Goal: Task Accomplishment & Management: Manage account settings

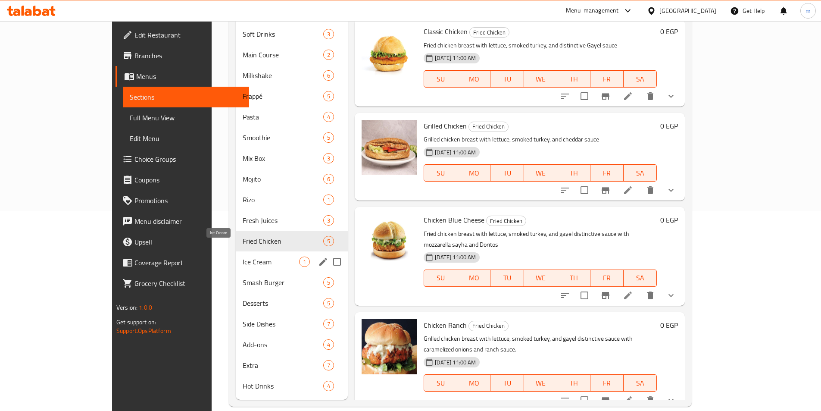
scroll to position [28, 0]
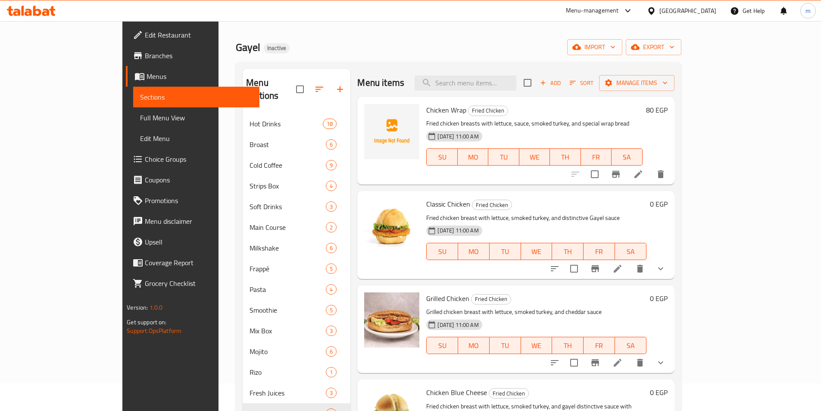
click at [510, 92] on div "Menu items Add Sort Manage items" at bounding box center [515, 83] width 317 height 28
click at [511, 79] on input "search" at bounding box center [466, 82] width 102 height 15
paste input "Strips Box"
type input "Strips Box"
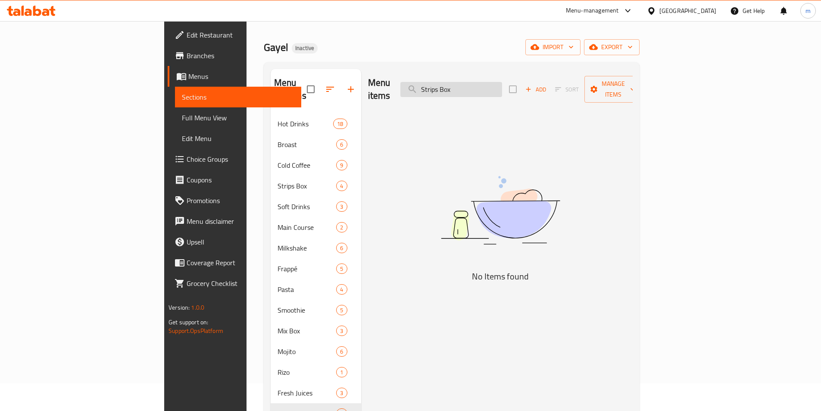
click at [502, 85] on input "Strips Box" at bounding box center [451, 89] width 102 height 15
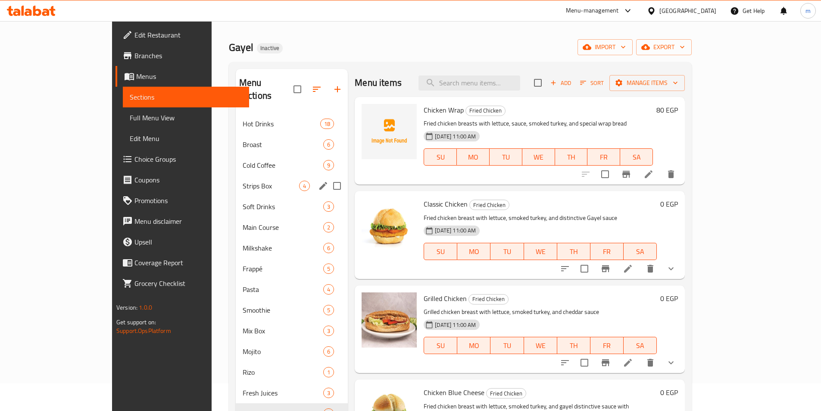
click at [328, 177] on input "Menu sections" at bounding box center [337, 186] width 18 height 18
checkbox input "true"
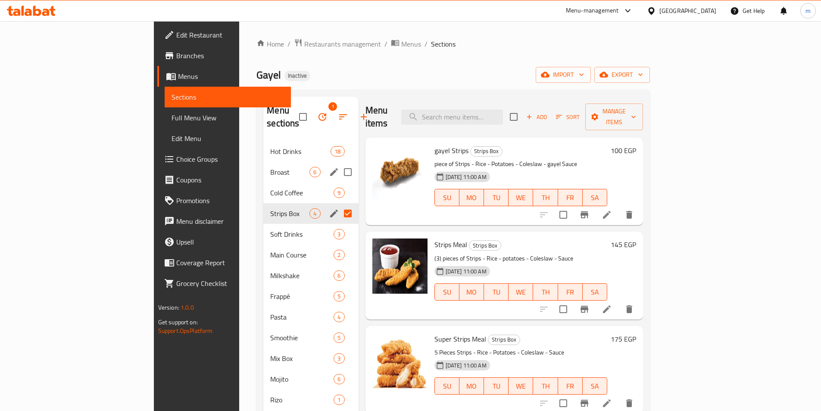
drag, startPoint x: 309, startPoint y: 159, endPoint x: 517, endPoint y: 213, distance: 214.5
click at [339, 163] on input "Menu sections" at bounding box center [348, 172] width 18 height 18
checkbox input "true"
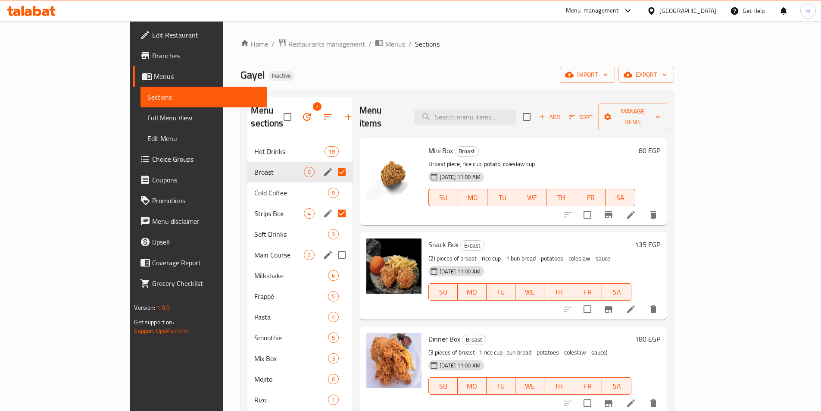
click at [333, 246] on input "Menu sections" at bounding box center [342, 255] width 18 height 18
checkbox input "true"
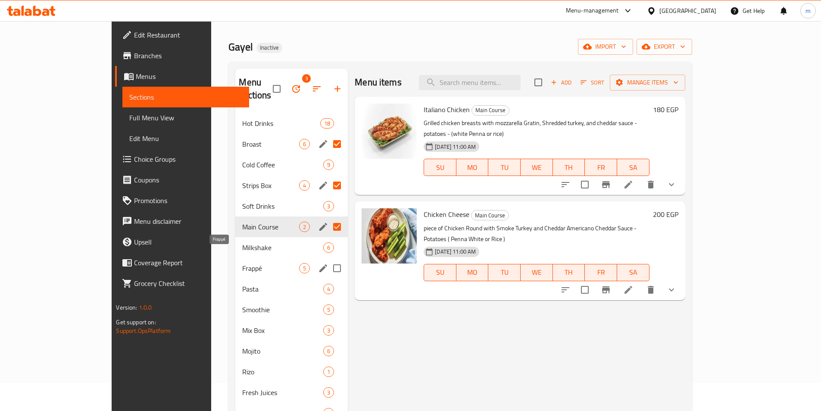
scroll to position [43, 0]
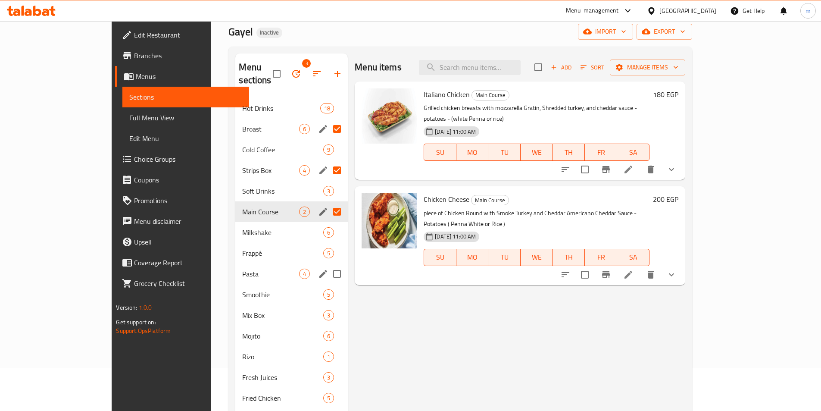
click at [328, 265] on input "Menu sections" at bounding box center [337, 274] width 18 height 18
checkbox input "true"
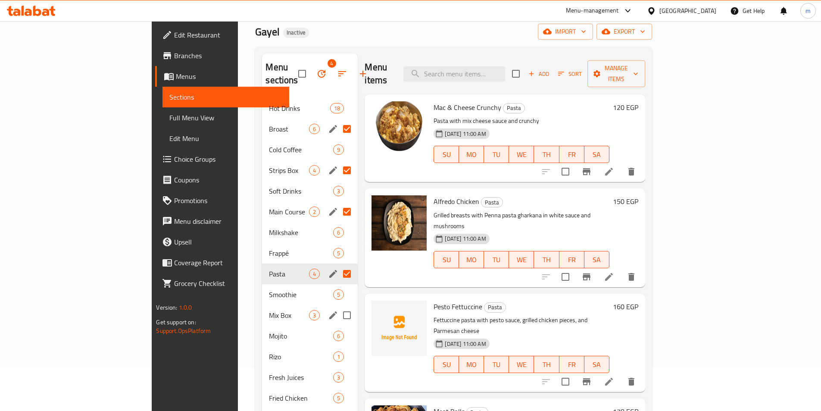
click at [338, 306] on input "Menu sections" at bounding box center [347, 315] width 18 height 18
checkbox input "true"
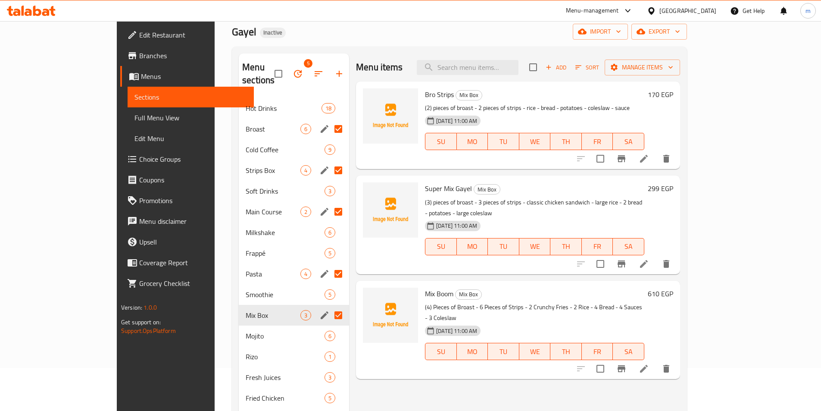
click at [547, 59] on div "Menu items Add Sort Manage items" at bounding box center [518, 67] width 324 height 28
click at [504, 62] on input "search" at bounding box center [468, 67] width 102 height 15
paste input "Strips Pieces"
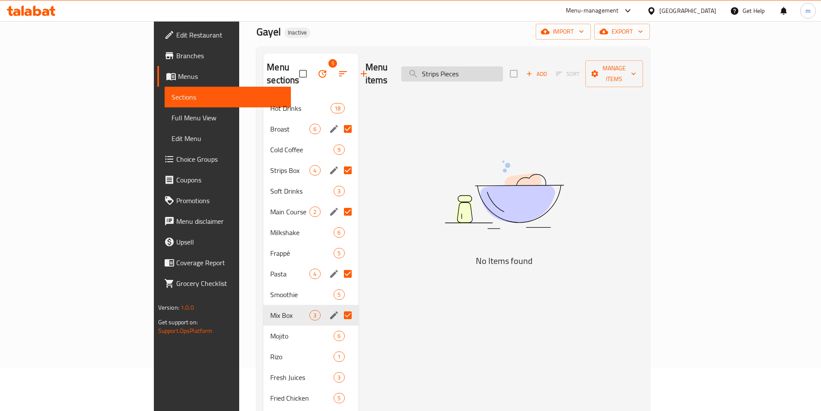
click at [497, 71] on input "Strips Pieces" at bounding box center [452, 73] width 102 height 15
paste input "قطع استربس"
type input "قطع استربس"
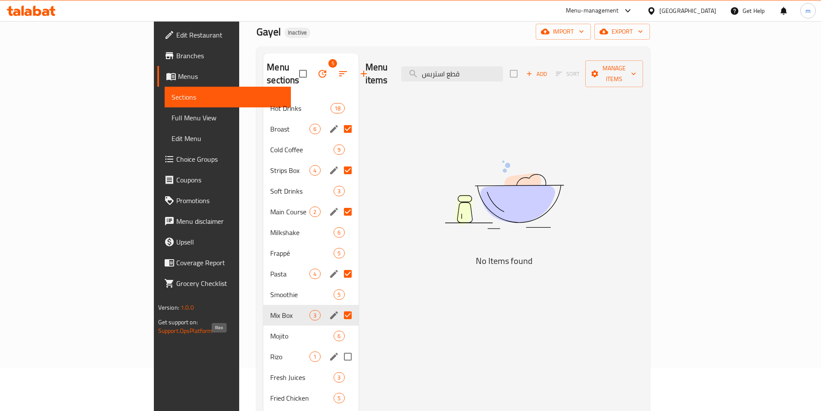
click at [270, 351] on span "Rizo" at bounding box center [289, 356] width 39 height 10
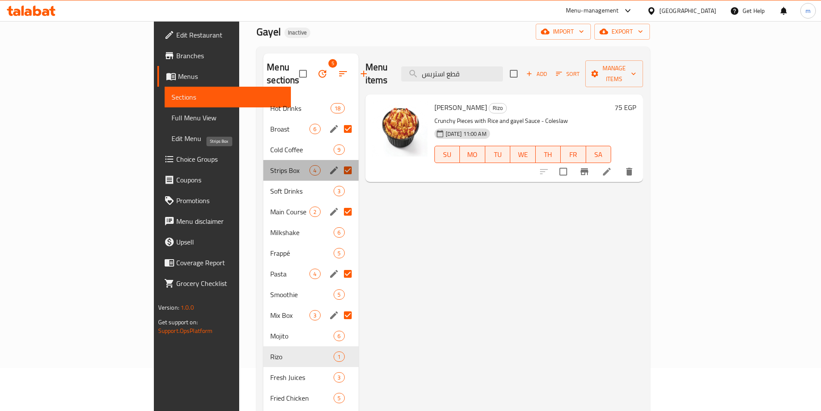
click at [270, 165] on span "Strips Box" at bounding box center [289, 170] width 39 height 10
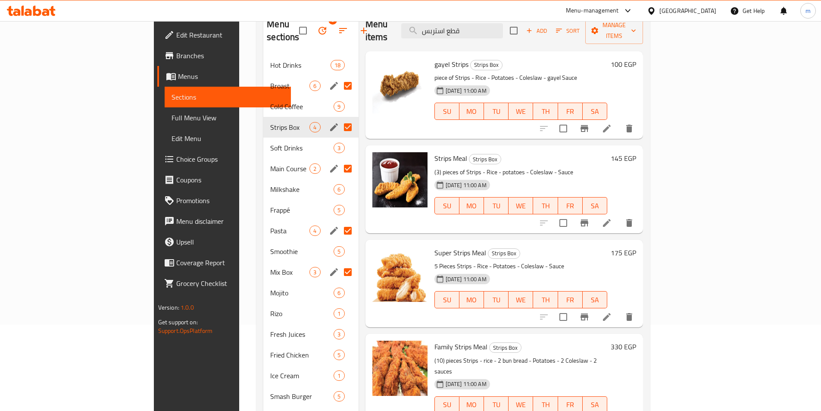
scroll to position [43, 0]
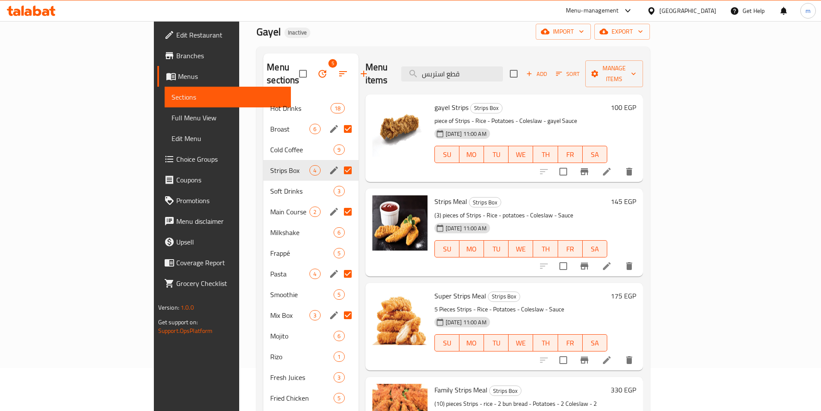
click at [263, 164] on div "Strips Box 4" at bounding box center [310, 170] width 95 height 21
click at [503, 72] on input "قطع استربس" at bounding box center [452, 73] width 102 height 15
paste input "Strips"
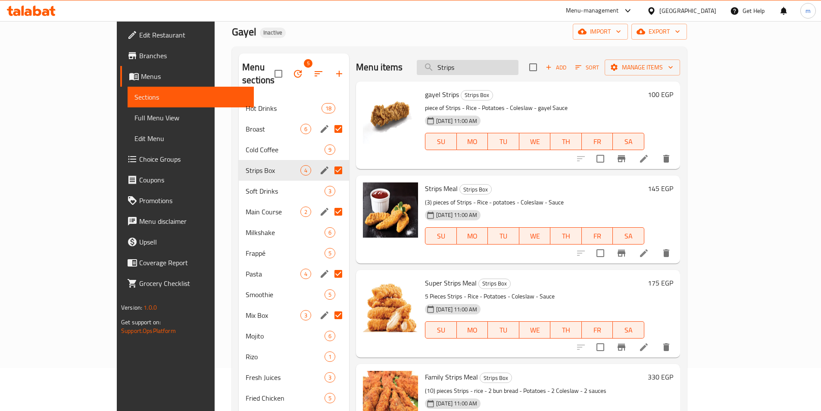
click at [514, 72] on input "Strips" at bounding box center [468, 67] width 102 height 15
paste input "استربس"
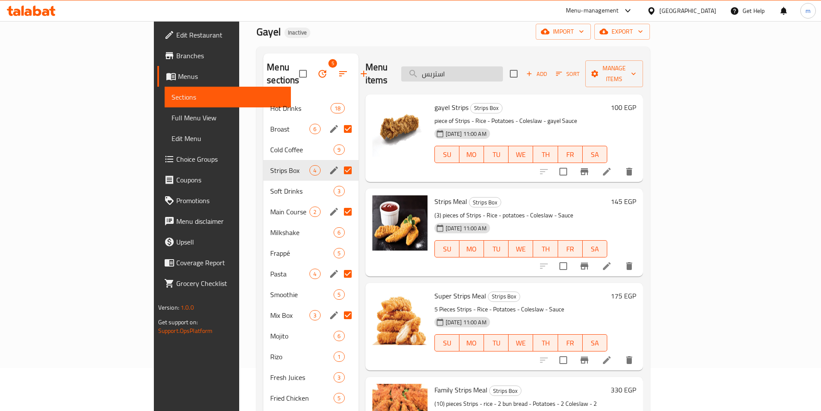
click at [503, 68] on input "استربس" at bounding box center [452, 73] width 102 height 15
type input "استربس"
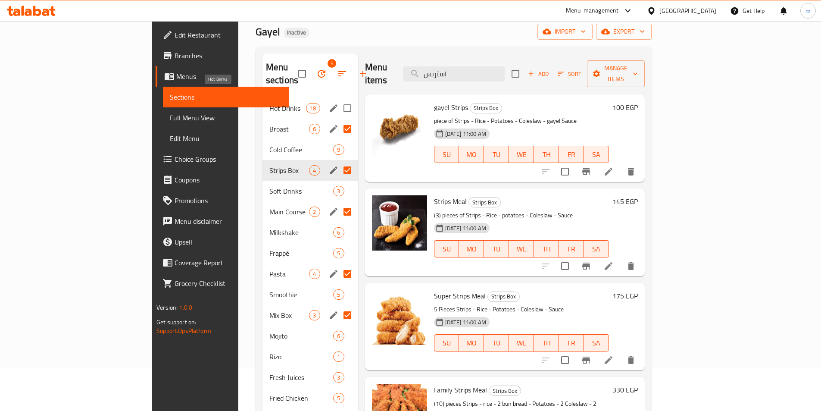
click at [269, 103] on span "Hot Drinks" at bounding box center [287, 108] width 37 height 10
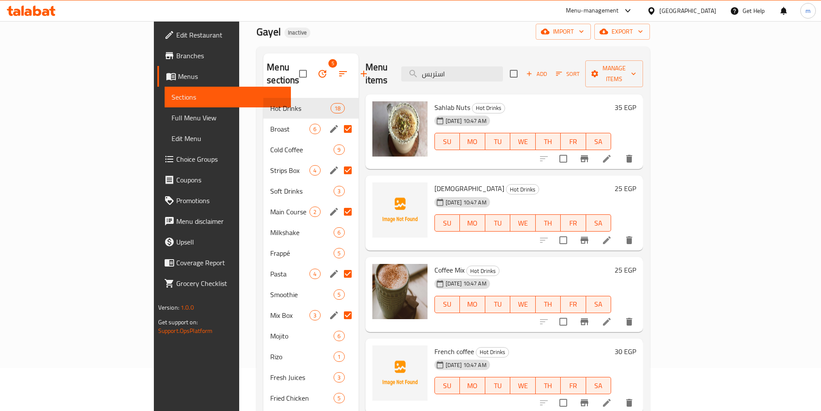
click at [339, 161] on input "Menu sections" at bounding box center [348, 170] width 18 height 18
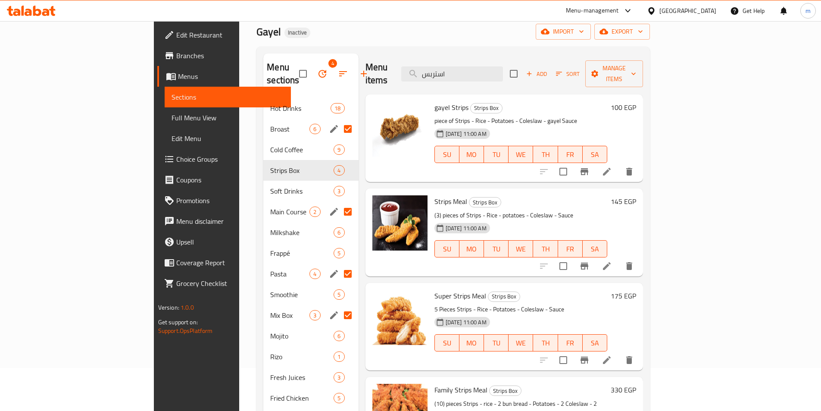
click at [339, 120] on input "Menu sections" at bounding box center [348, 129] width 18 height 18
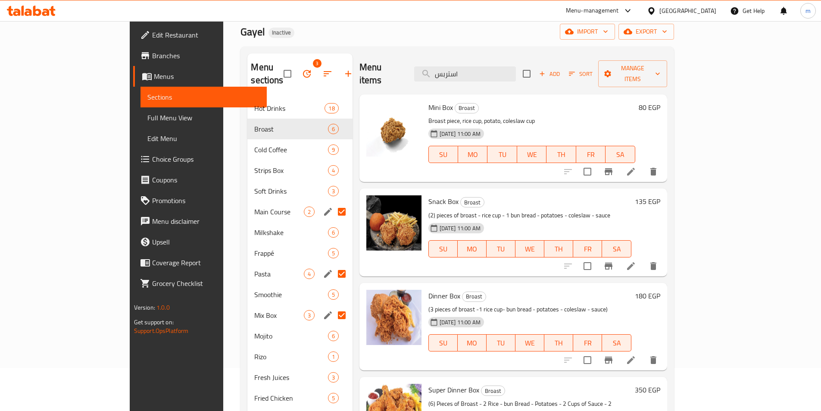
click at [333, 203] on input "Menu sections" at bounding box center [342, 212] width 18 height 18
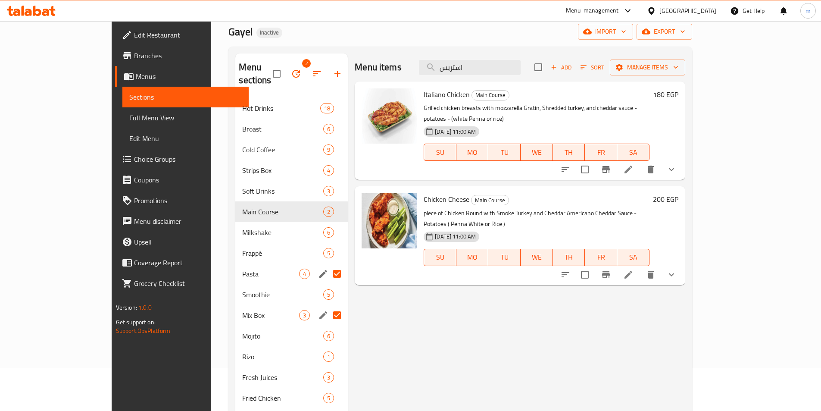
click at [328, 265] on input "Menu sections" at bounding box center [337, 274] width 18 height 18
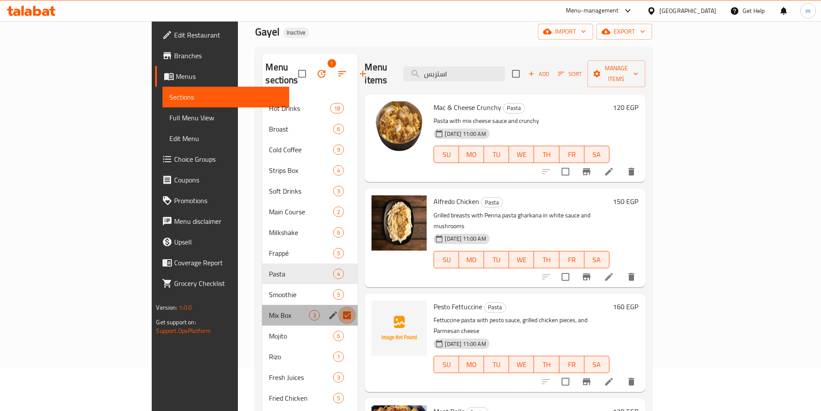
click at [338, 306] on input "Menu sections" at bounding box center [347, 315] width 18 height 18
checkbox input "false"
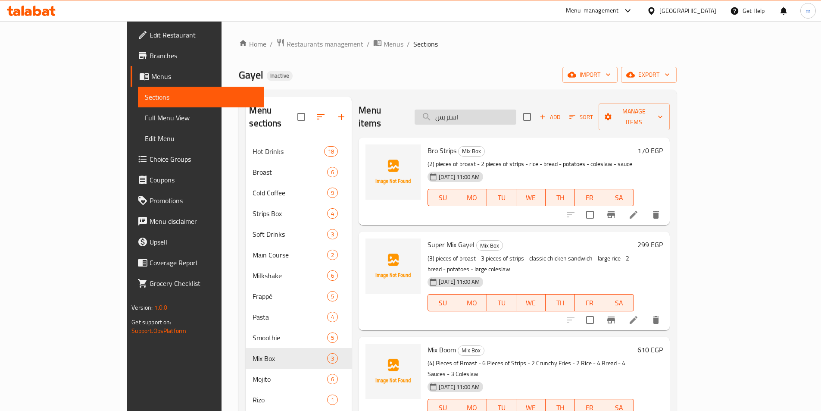
drag, startPoint x: 524, startPoint y: 109, endPoint x: 477, endPoint y: 111, distance: 47.0
click at [477, 111] on input "استربس" at bounding box center [466, 116] width 102 height 15
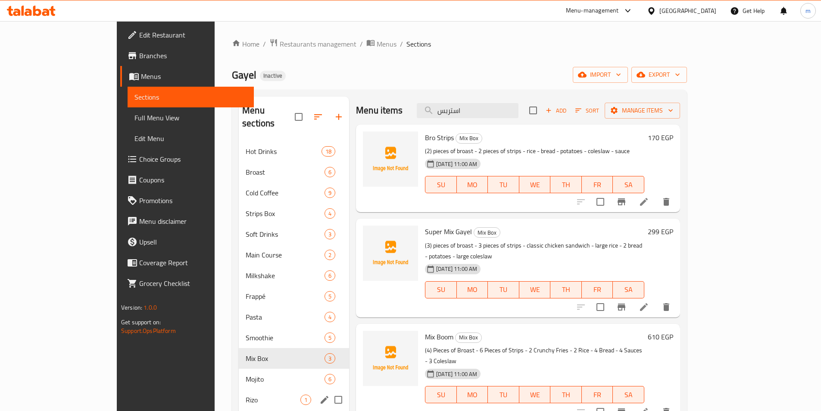
click at [329, 391] on input "Menu sections" at bounding box center [338, 400] width 18 height 18
checkbox input "true"
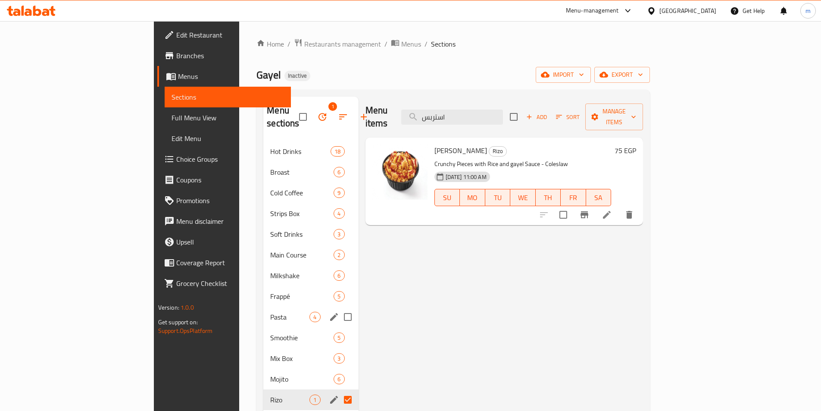
click at [339, 308] on input "Menu sections" at bounding box center [348, 317] width 18 height 18
checkbox input "true"
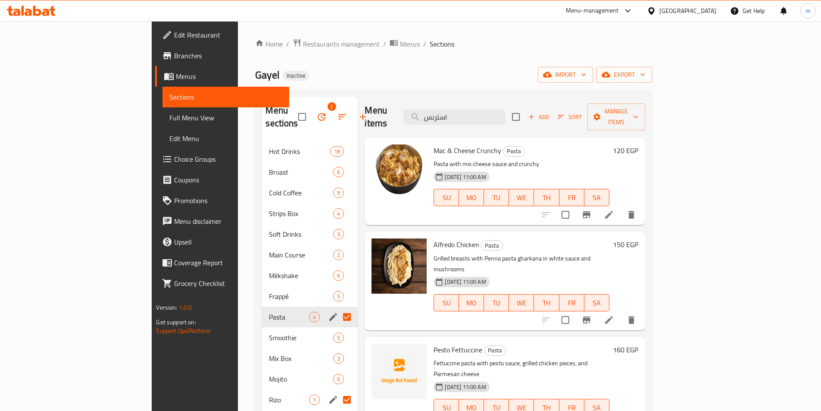
click at [467, 72] on div "Gayel Inactive import export" at bounding box center [453, 75] width 397 height 16
click at [338, 163] on input "Menu sections" at bounding box center [347, 172] width 18 height 18
checkbox input "true"
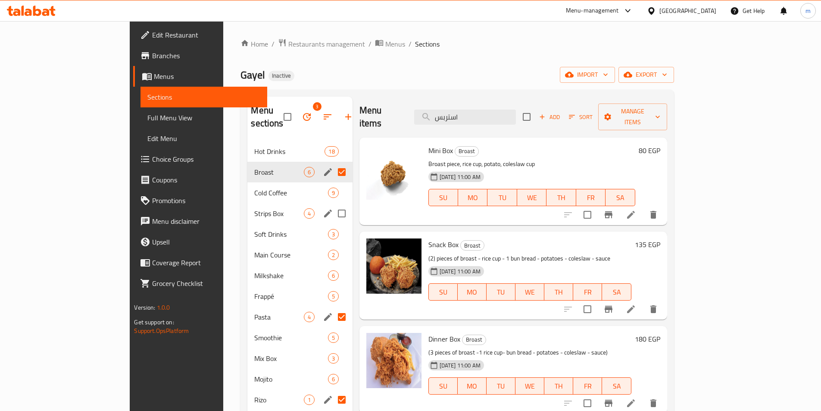
click at [333, 204] on input "Menu sections" at bounding box center [342, 213] width 18 height 18
checkbox input "true"
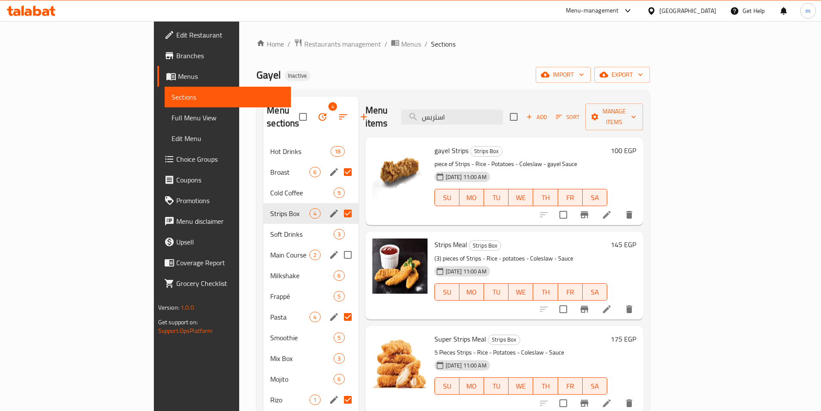
click at [339, 246] on input "Menu sections" at bounding box center [348, 255] width 18 height 18
checkbox input "true"
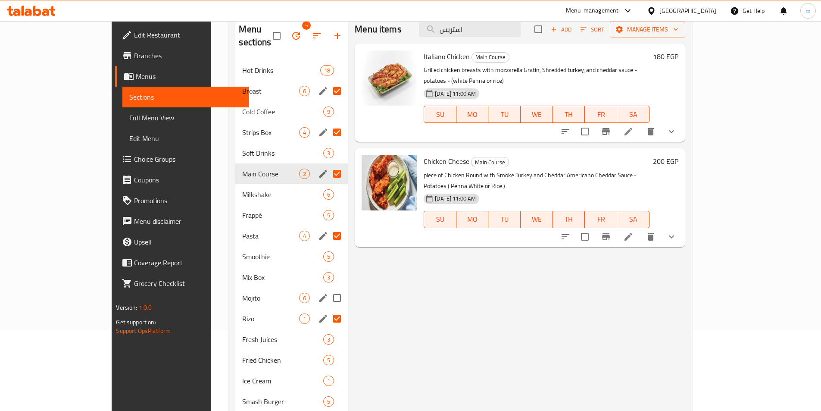
scroll to position [86, 0]
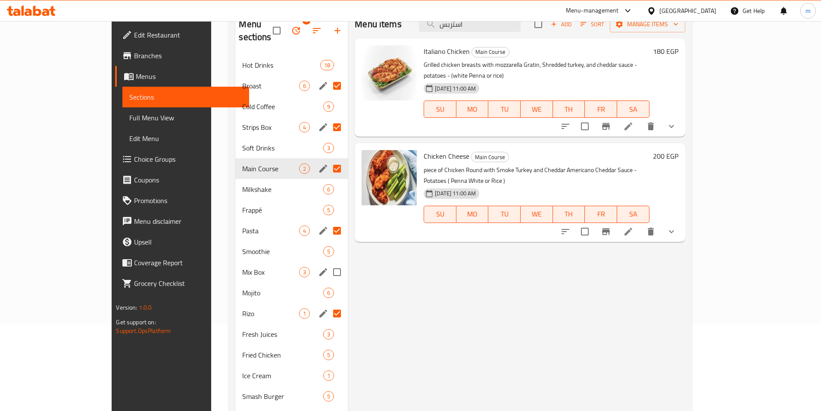
click at [328, 263] on input "Menu sections" at bounding box center [337, 272] width 18 height 18
checkbox input "true"
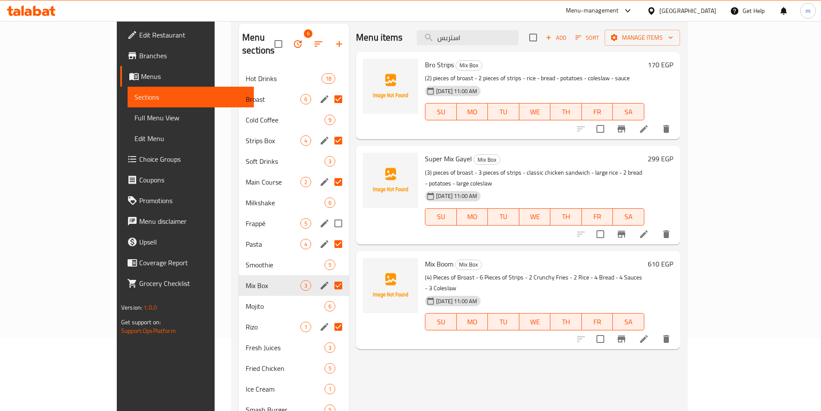
scroll to position [71, 0]
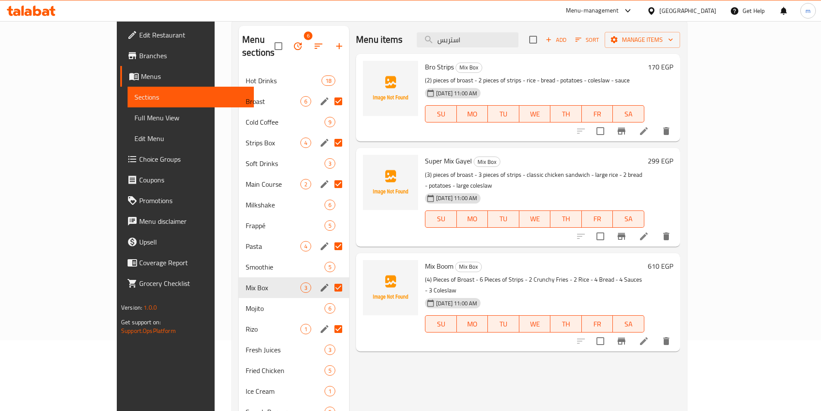
drag, startPoint x: 243, startPoint y: 91, endPoint x: 241, endPoint y: 86, distance: 4.5
click at [246, 96] on span "Broast" at bounding box center [273, 101] width 55 height 10
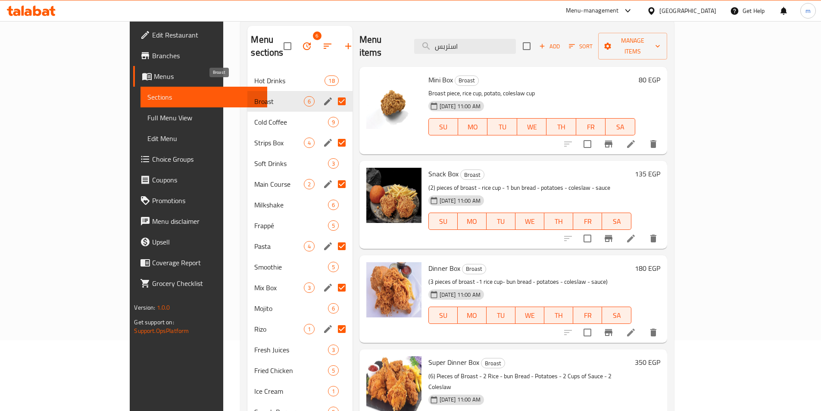
click at [254, 96] on span "Broast" at bounding box center [278, 101] width 49 height 10
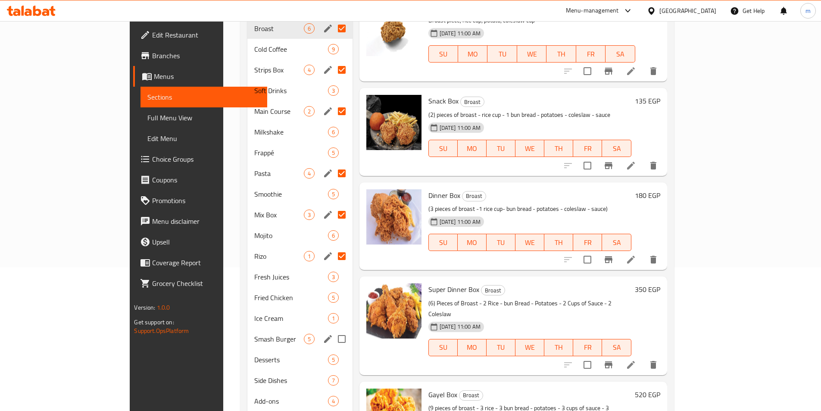
scroll to position [157, 0]
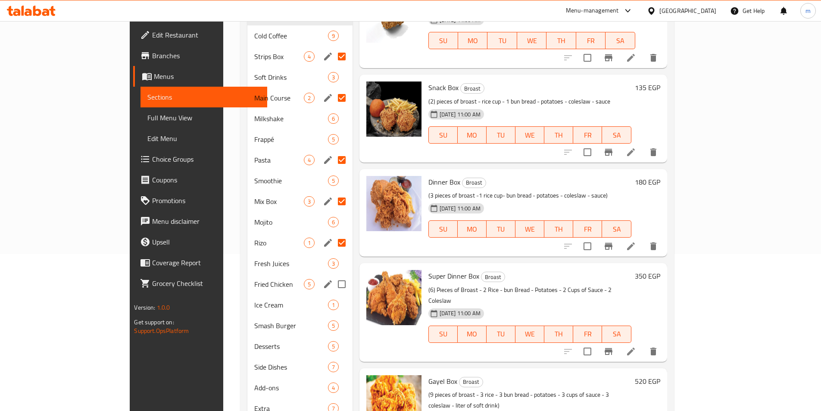
click at [333, 275] on input "Menu sections" at bounding box center [342, 284] width 18 height 18
checkbox input "true"
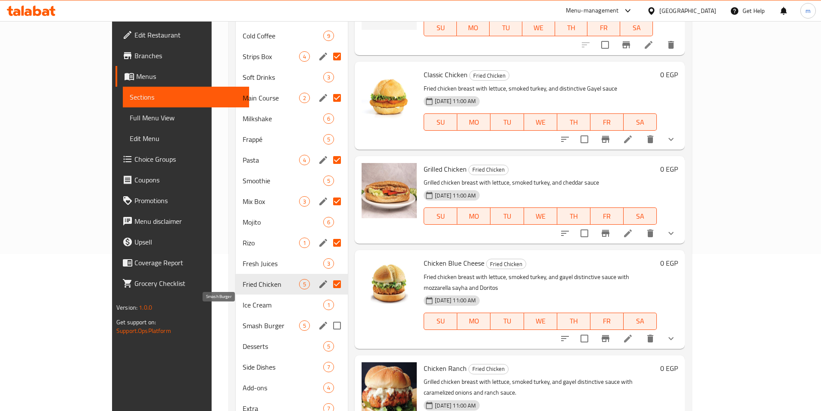
drag, startPoint x: 198, startPoint y: 312, endPoint x: 219, endPoint y: 311, distance: 20.7
click at [243, 320] on span "Smash Burger" at bounding box center [271, 325] width 56 height 10
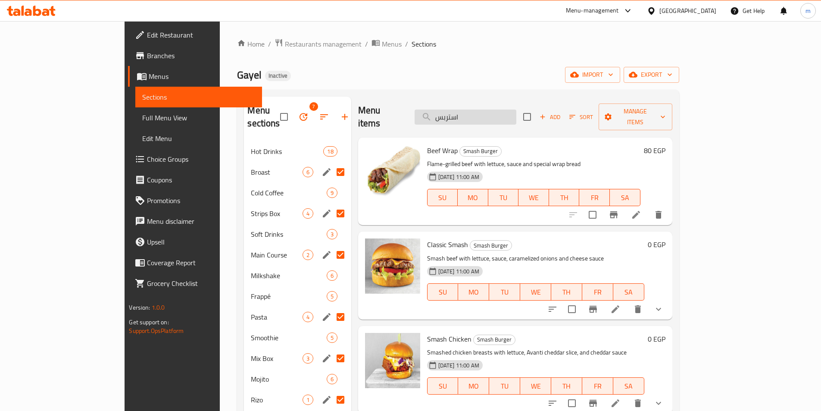
click at [516, 109] on input "استربس" at bounding box center [466, 116] width 102 height 15
paste input "ونيون سماش"
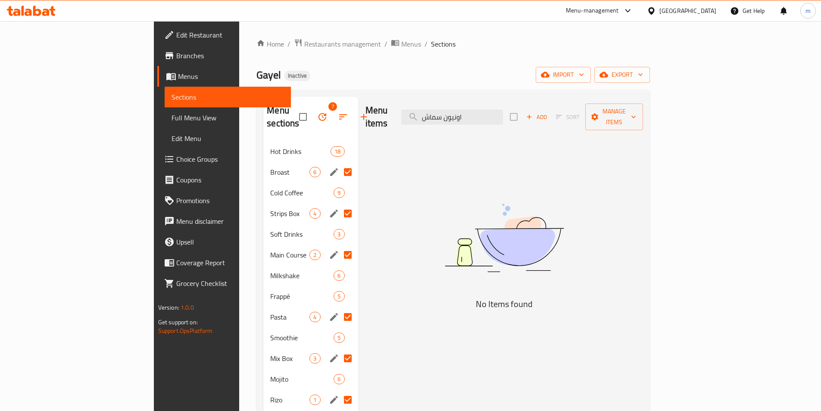
type input "اونيون سماش"
click at [503, 109] on input "اونيون سماش" at bounding box center [452, 116] width 102 height 15
type input "ش"
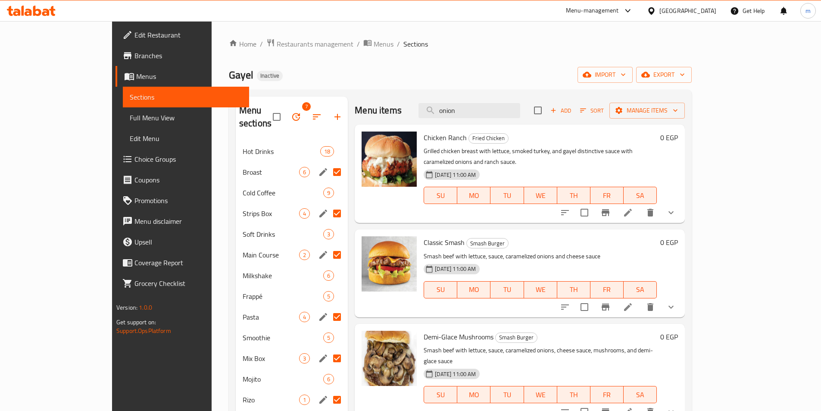
type input "onion"
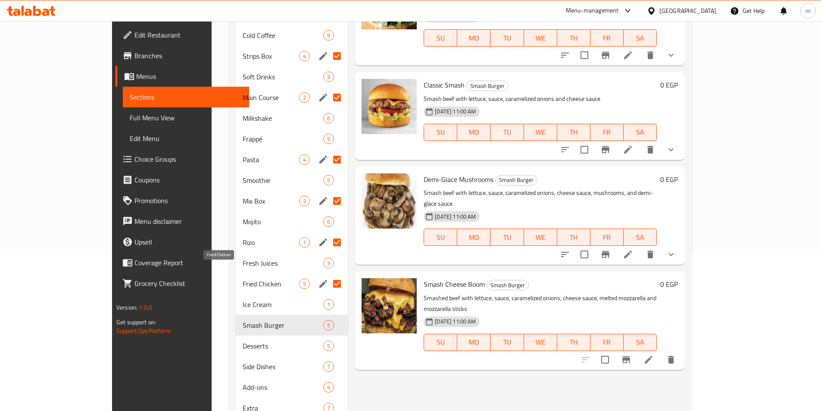
scroll to position [172, 0]
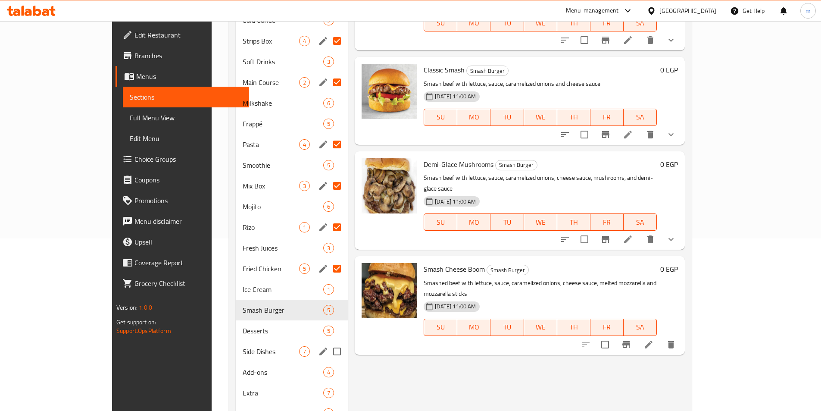
click at [328, 195] on input "Menu sections" at bounding box center [337, 186] width 18 height 18
checkbox input "false"
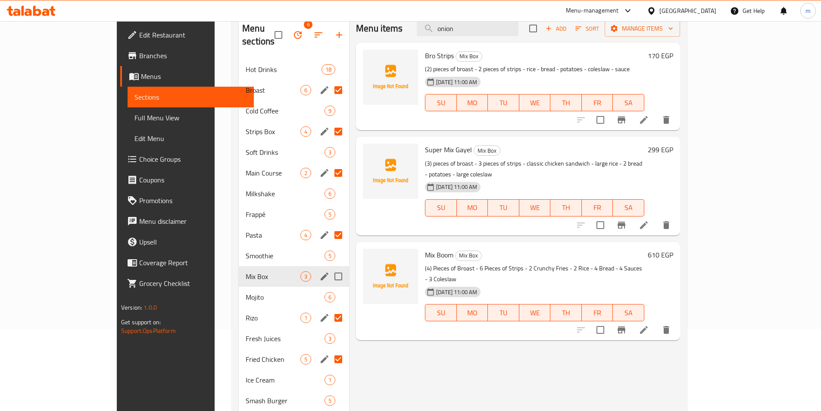
scroll to position [200, 0]
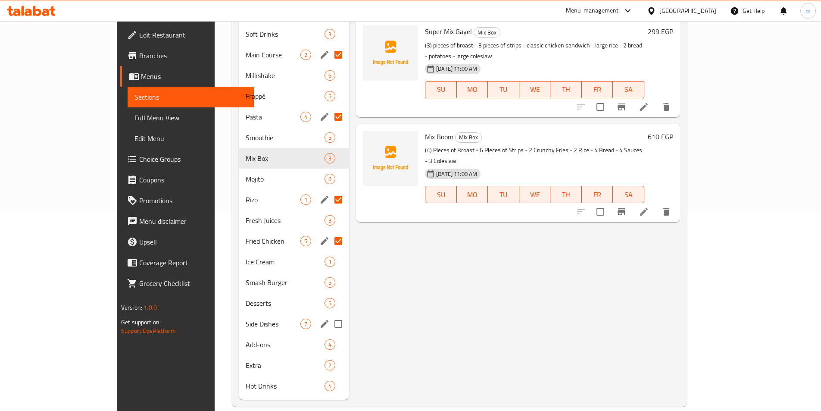
click at [329, 315] on input "Menu sections" at bounding box center [338, 324] width 18 height 18
checkbox input "true"
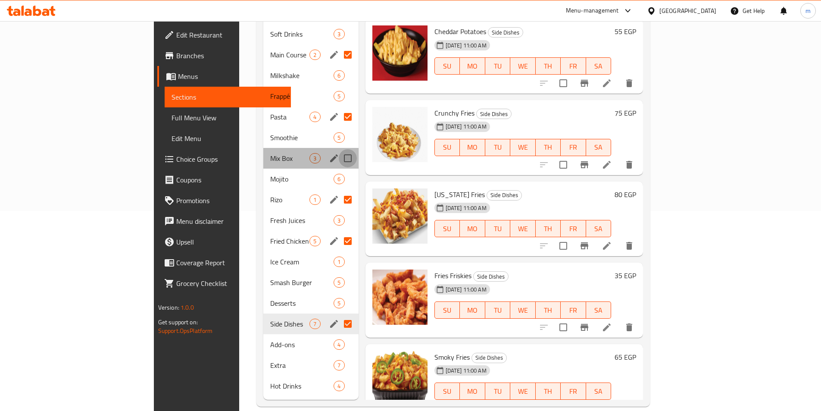
click at [339, 149] on input "Menu sections" at bounding box center [348, 158] width 18 height 18
checkbox input "true"
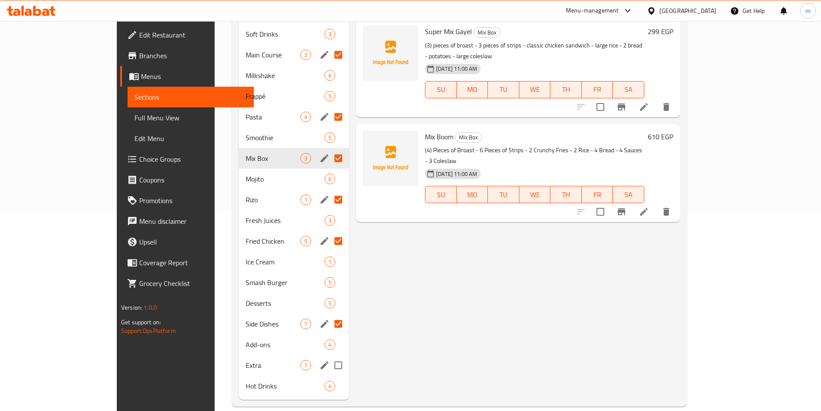
click at [329, 356] on input "Menu sections" at bounding box center [338, 365] width 18 height 18
checkbox input "true"
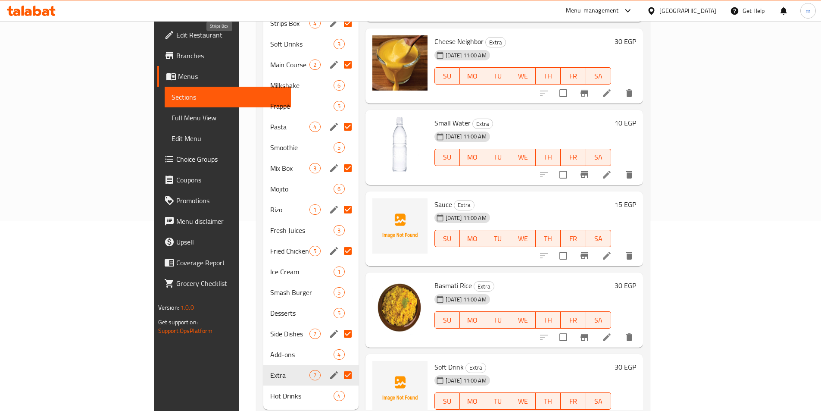
scroll to position [200, 0]
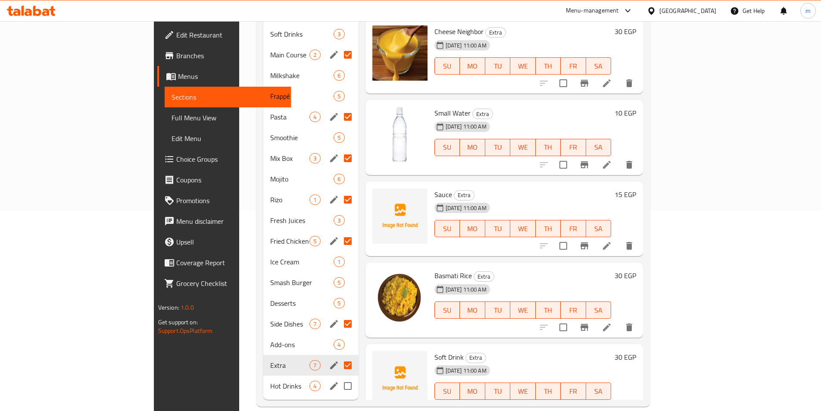
drag, startPoint x: 311, startPoint y: 370, endPoint x: 308, endPoint y: 331, distance: 38.9
click at [339, 377] on input "Menu sections" at bounding box center [348, 386] width 18 height 18
checkbox input "true"
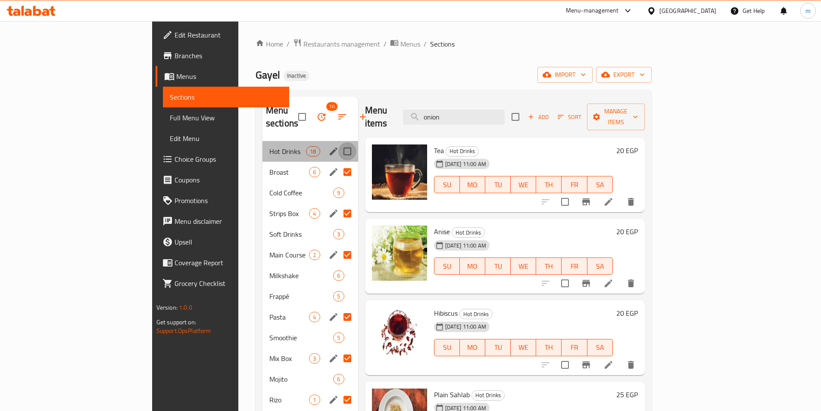
click at [338, 142] on input "Menu sections" at bounding box center [347, 151] width 18 height 18
checkbox input "true"
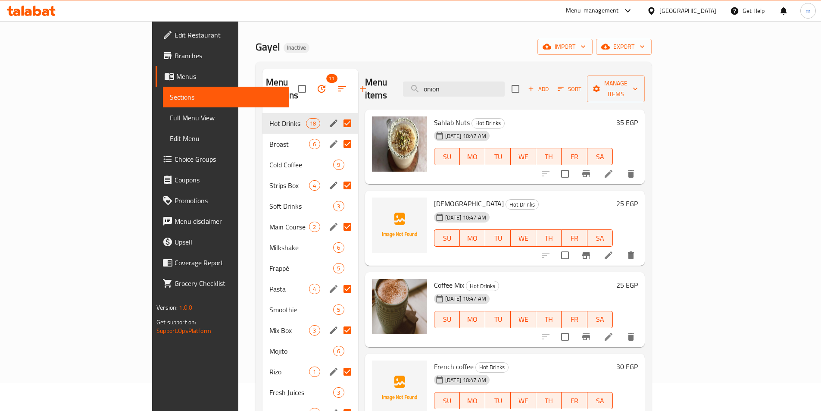
scroll to position [43, 0]
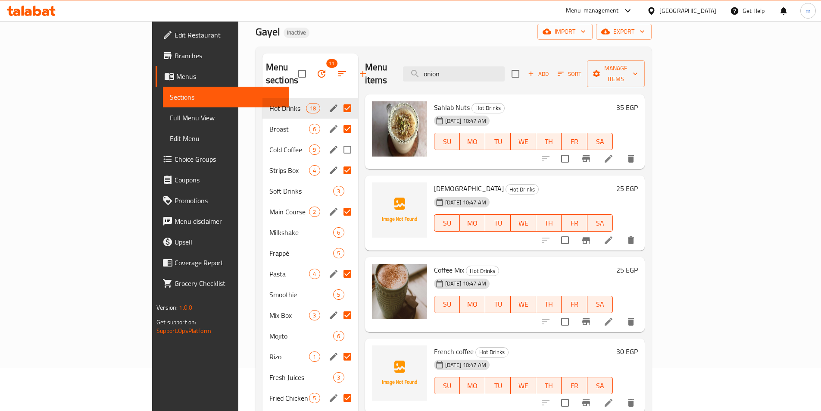
drag, startPoint x: 320, startPoint y: 142, endPoint x: 312, endPoint y: 137, distance: 9.3
click at [338, 141] on input "Menu sections" at bounding box center [347, 150] width 18 height 18
checkbox input "true"
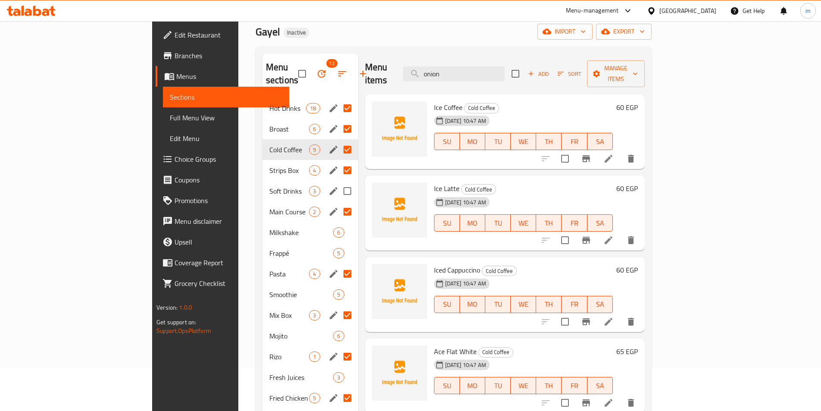
drag, startPoint x: 309, startPoint y: 171, endPoint x: 309, endPoint y: 178, distance: 6.9
click at [338, 182] on input "Menu sections" at bounding box center [347, 191] width 18 height 18
checkbox input "true"
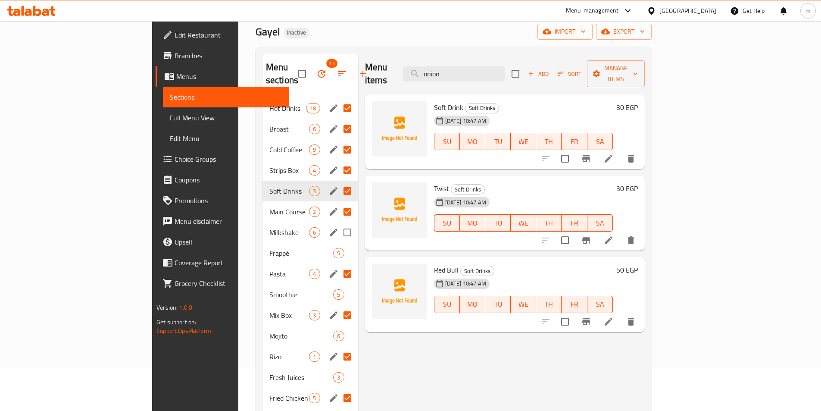
click at [338, 223] on input "Menu sections" at bounding box center [347, 232] width 18 height 18
checkbox input "true"
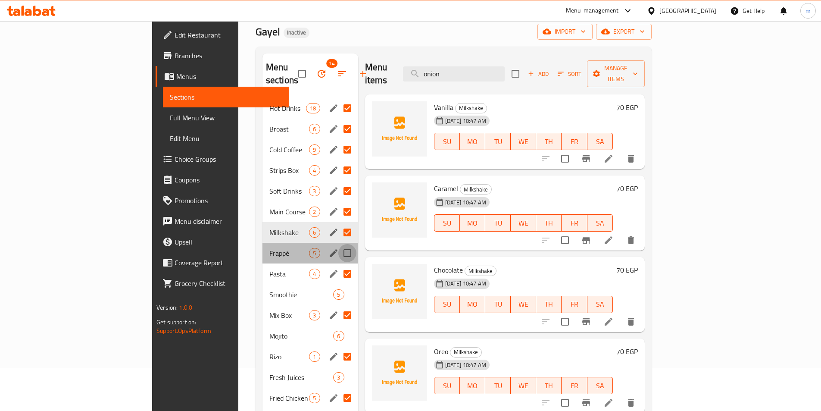
click at [338, 244] on input "Menu sections" at bounding box center [347, 253] width 18 height 18
checkbox input "true"
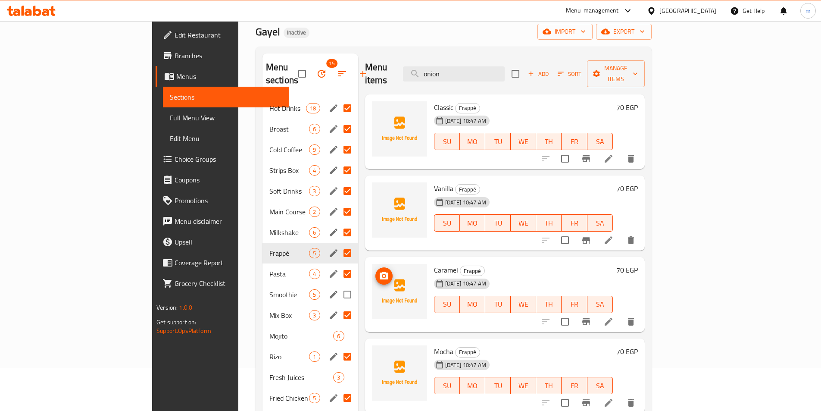
click at [338, 285] on input "Menu sections" at bounding box center [347, 294] width 18 height 18
checkbox input "true"
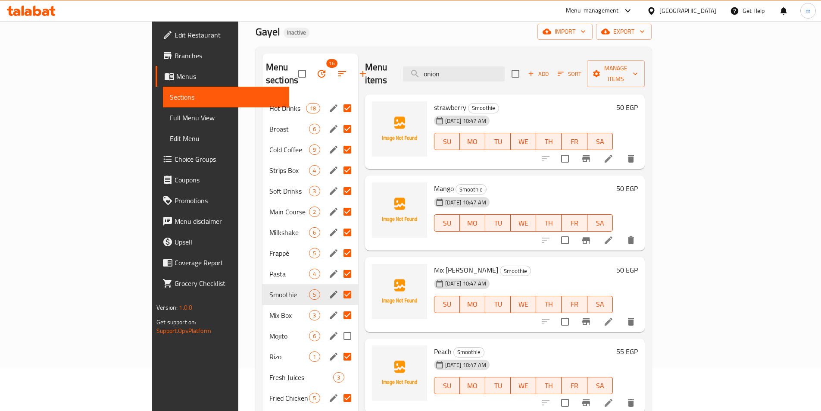
click at [338, 327] on input "Menu sections" at bounding box center [347, 336] width 18 height 18
checkbox input "true"
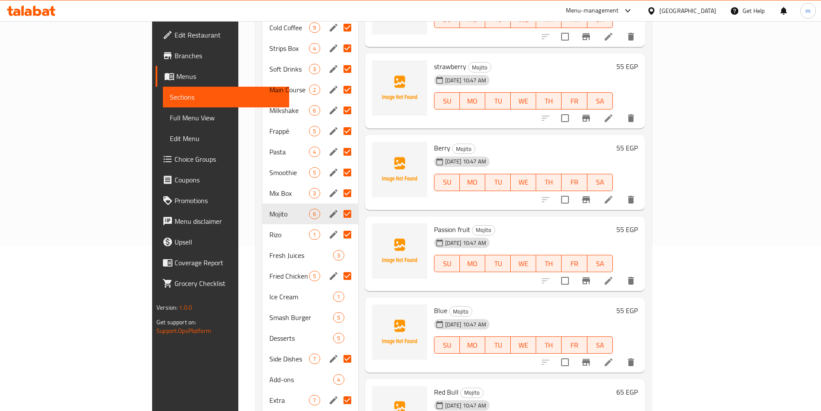
scroll to position [172, 0]
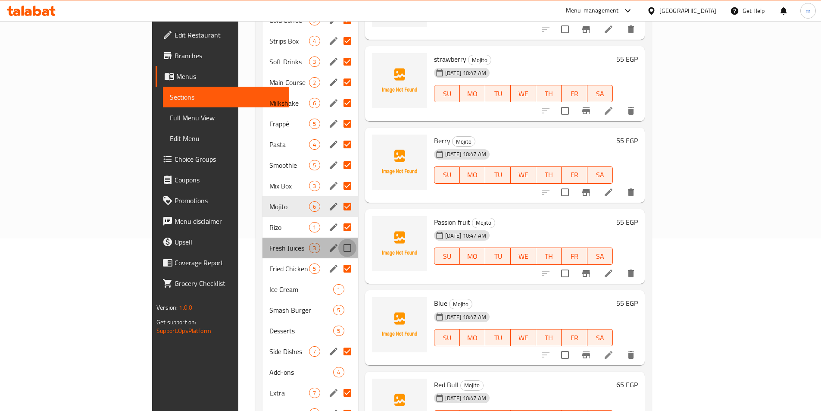
click at [338, 239] on input "Menu sections" at bounding box center [347, 248] width 18 height 18
checkbox input "true"
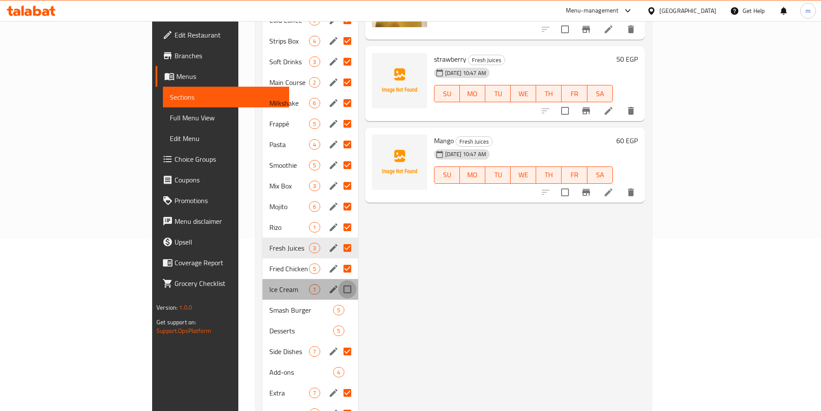
click at [338, 281] on input "Menu sections" at bounding box center [347, 289] width 18 height 18
checkbox input "true"
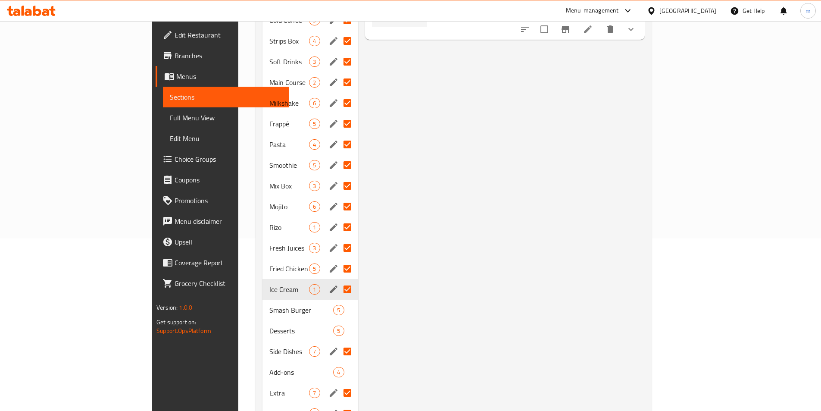
scroll to position [200, 0]
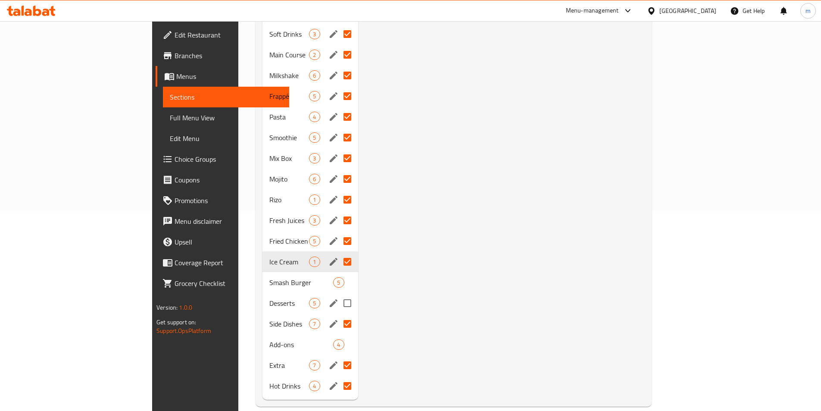
click at [338, 294] on input "Menu sections" at bounding box center [347, 303] width 18 height 18
checkbox input "true"
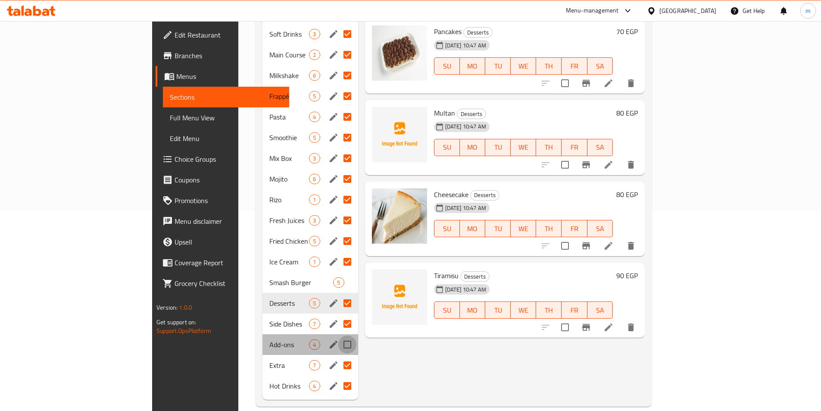
click at [338, 335] on input "Menu sections" at bounding box center [347, 344] width 18 height 18
checkbox input "true"
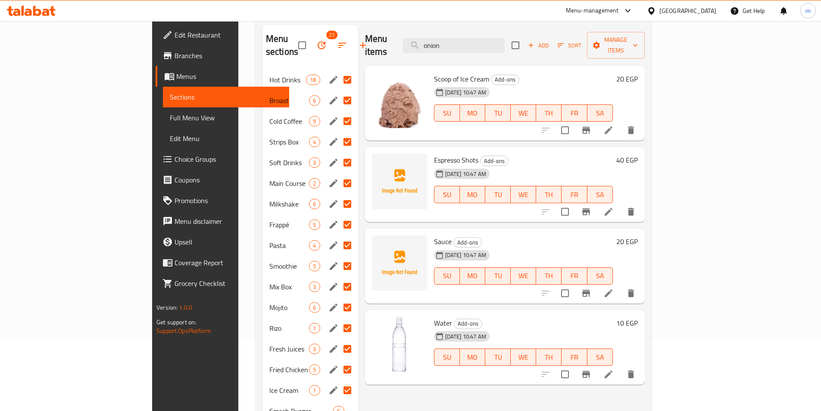
scroll to position [71, 0]
drag, startPoint x: 235, startPoint y: 67, endPoint x: 240, endPoint y: 94, distance: 28.1
click at [269, 75] on span "Hot Drinks" at bounding box center [287, 80] width 37 height 10
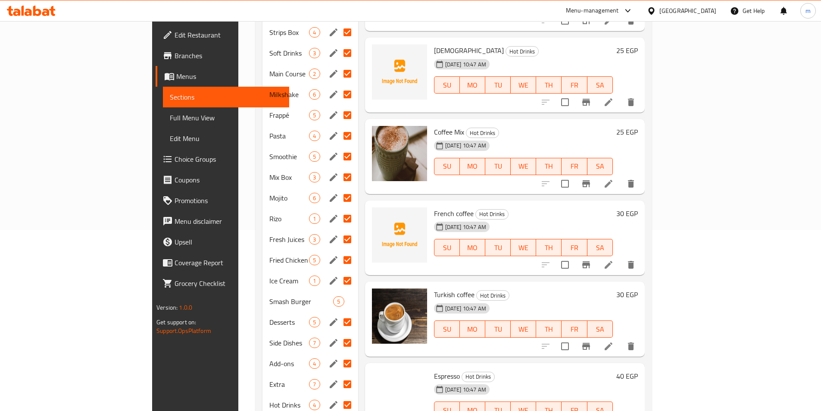
scroll to position [200, 0]
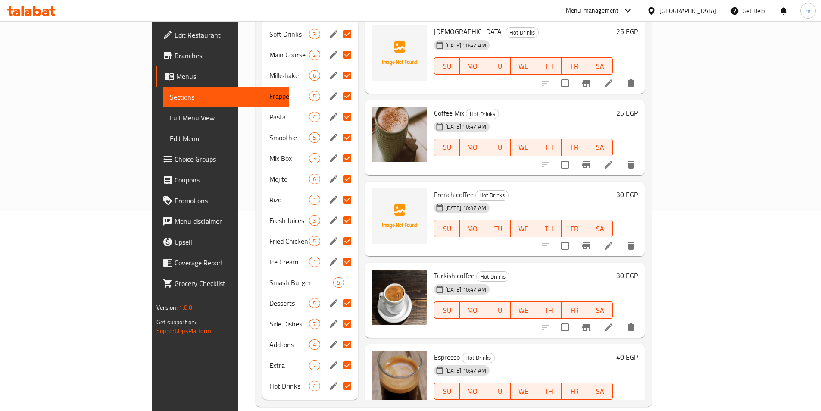
click at [269, 381] on span "Hot Drinks" at bounding box center [289, 386] width 40 height 10
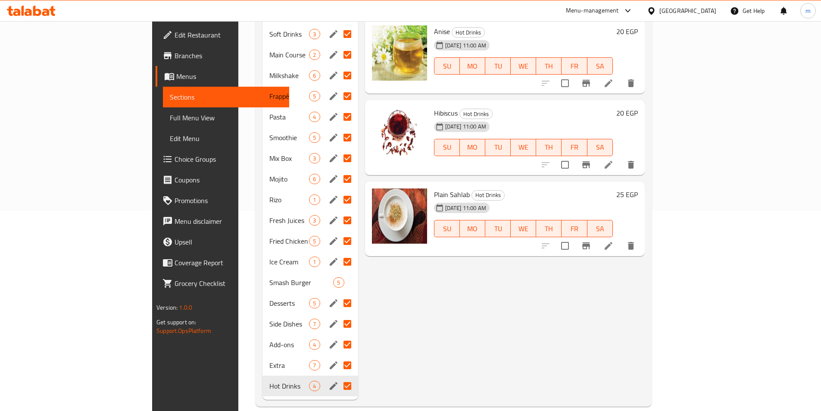
scroll to position [71, 0]
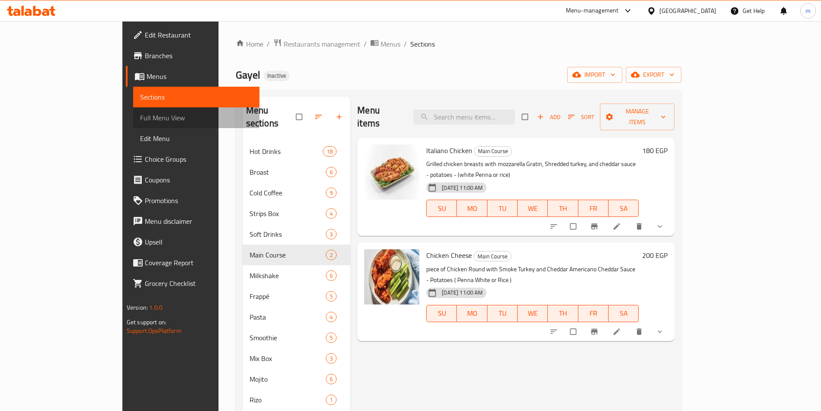
click at [140, 113] on span "Full Menu View" at bounding box center [196, 118] width 113 height 10
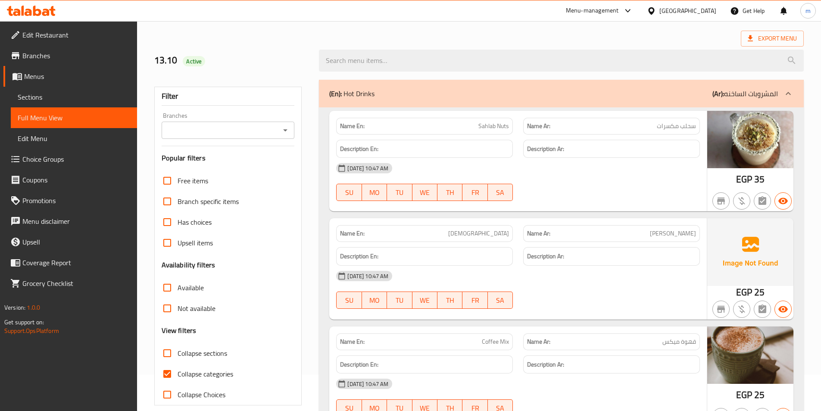
scroll to position [216, 0]
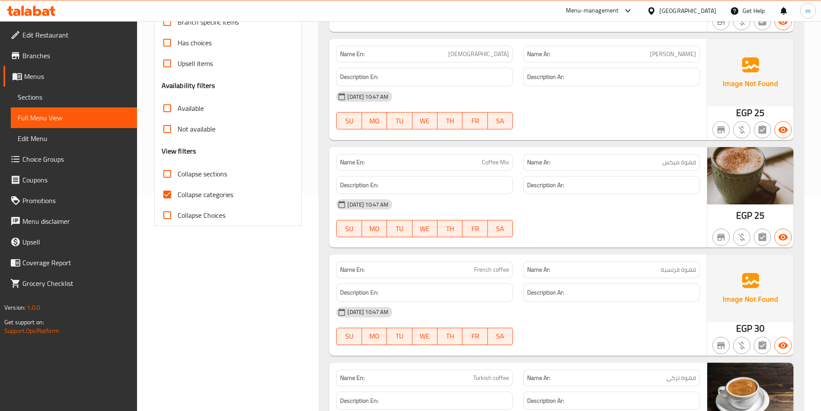
click at [191, 200] on span "Collapse categories" at bounding box center [206, 194] width 56 height 10
click at [178, 200] on input "Collapse categories" at bounding box center [167, 194] width 21 height 21
checkbox input "false"
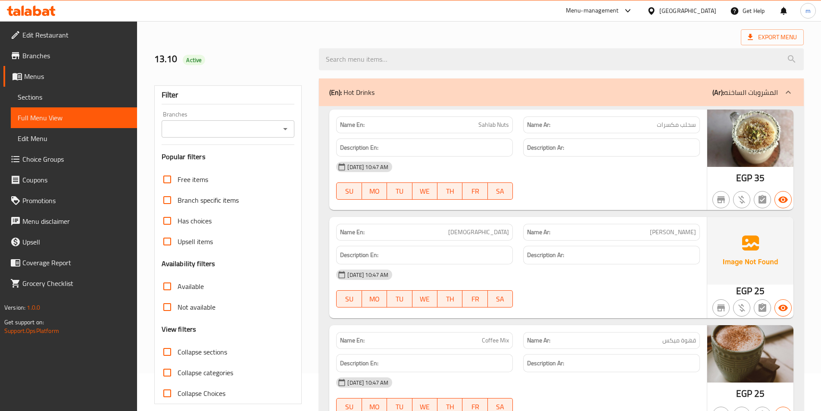
scroll to position [0, 0]
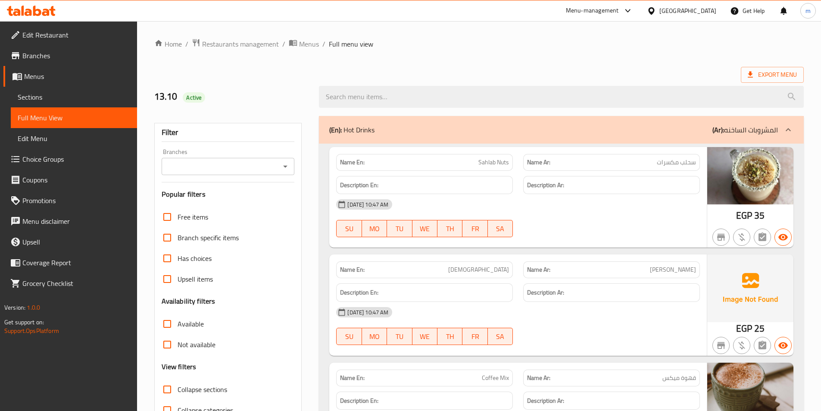
click at [687, 39] on ol "Home / Restaurants management / Menus / Full menu view" at bounding box center [479, 43] width 650 height 11
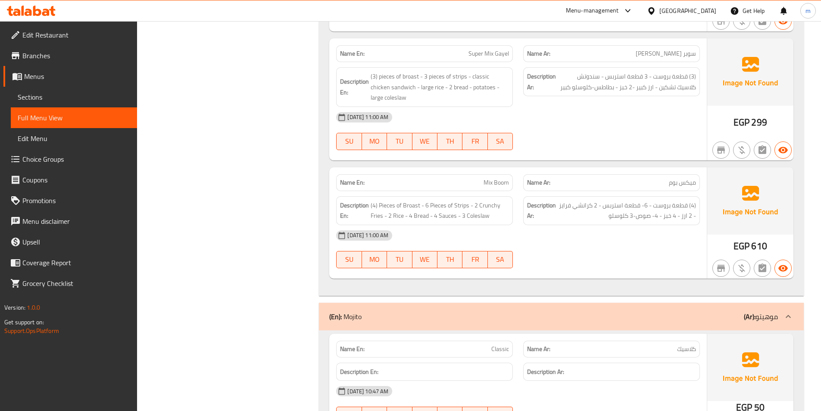
scroll to position [3673, 0]
